Goal: Find specific page/section: Find specific page/section

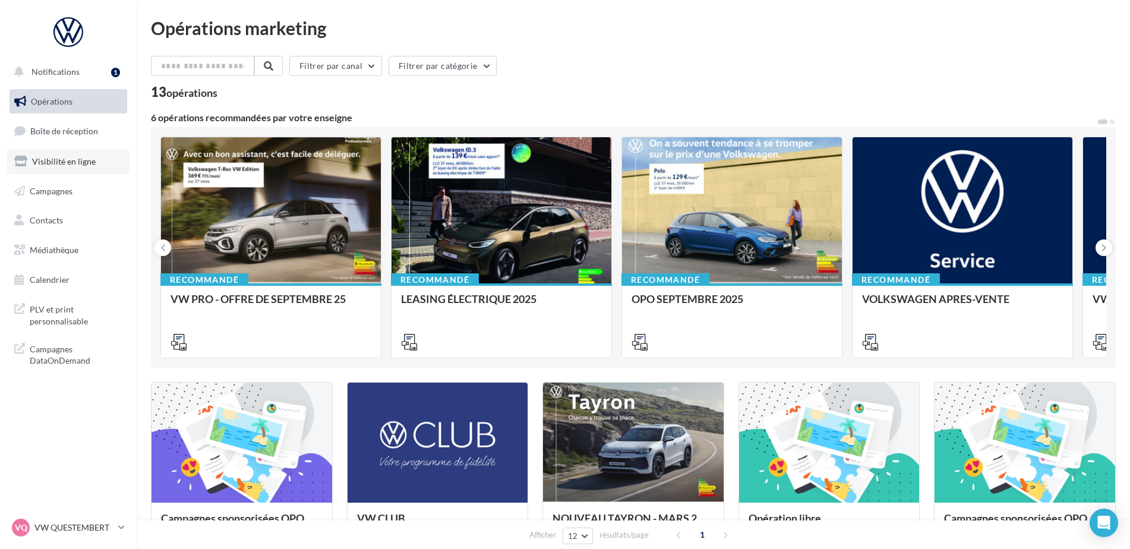
click at [80, 155] on link "Visibilité en ligne" at bounding box center [68, 161] width 122 height 25
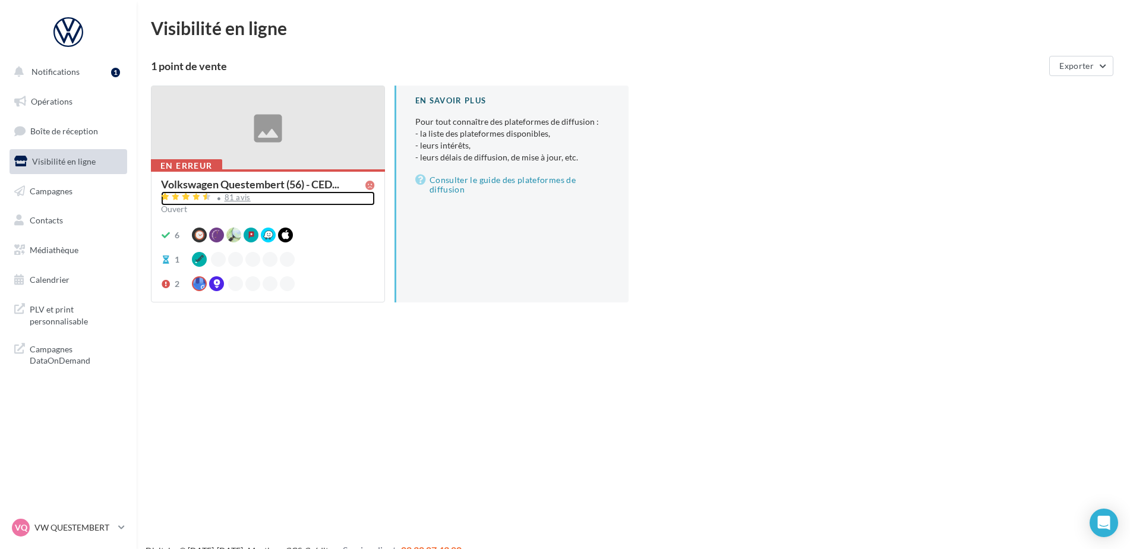
click at [229, 200] on div "81 avis" at bounding box center [238, 198] width 26 height 8
